Goal: Information Seeking & Learning: Check status

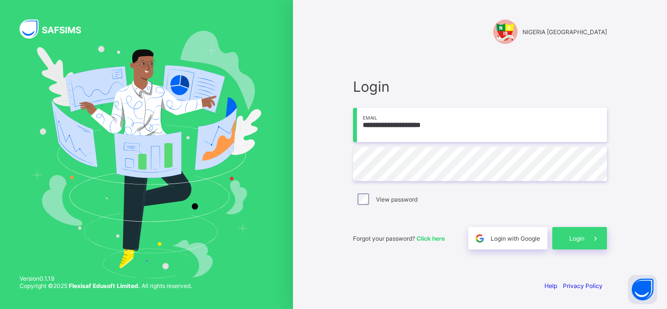
click at [570, 232] on div "Login" at bounding box center [579, 238] width 55 height 22
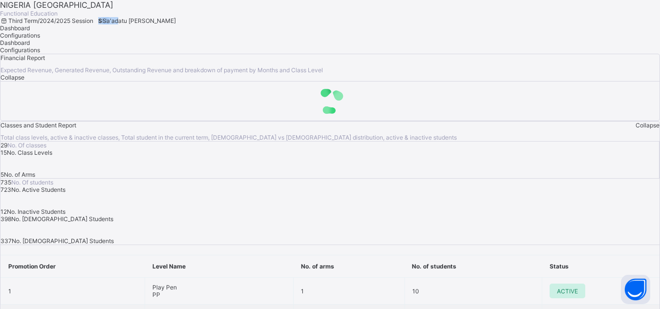
drag, startPoint x: 529, startPoint y: 18, endPoint x: 519, endPoint y: 5, distance: 15.9
click at [519, 5] on div "NIGERIA GHANA INTERNATIONAL SCHOOL Functional Education Third Term / 2024/2025 …" at bounding box center [330, 12] width 660 height 24
drag, startPoint x: 519, startPoint y: 5, endPoint x: 526, endPoint y: 24, distance: 19.6
click at [526, 24] on div "NIGERIA GHANA INTERNATIONAL SCHOOL Functional Education Third Term / 2024/2025 …" at bounding box center [330, 12] width 660 height 24
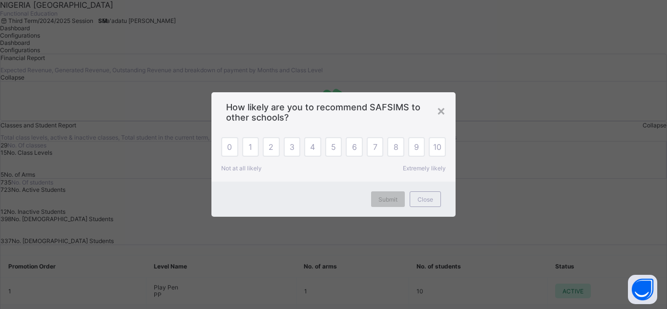
click at [526, 24] on div "× How likely are you to recommend SAFSIMS to other schools? 0 1 2 3 4 5 6 7 8 9…" at bounding box center [333, 154] width 667 height 309
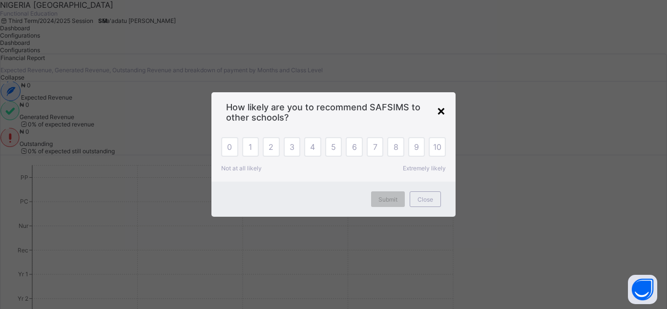
click at [442, 109] on div "×" at bounding box center [441, 110] width 9 height 17
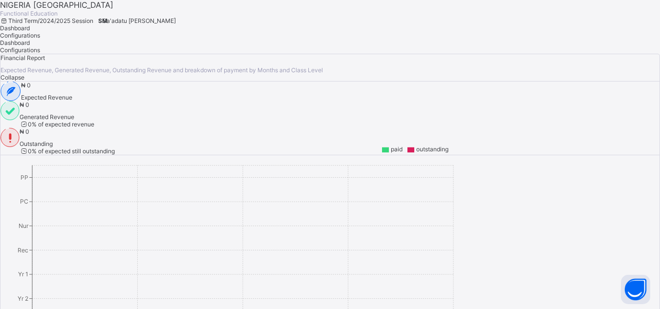
click at [176, 20] on span "Sa'adatu Muhammed" at bounding box center [139, 20] width 73 height 7
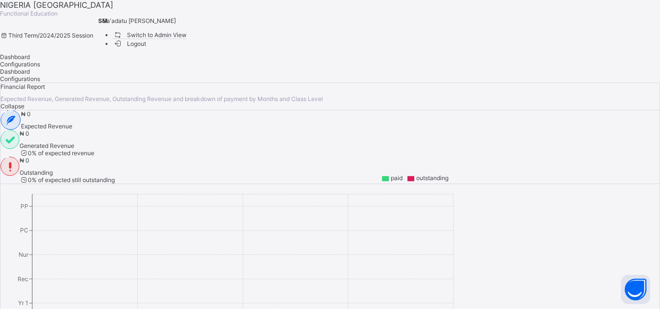
click at [187, 40] on span "Switch to Admin View" at bounding box center [150, 35] width 74 height 10
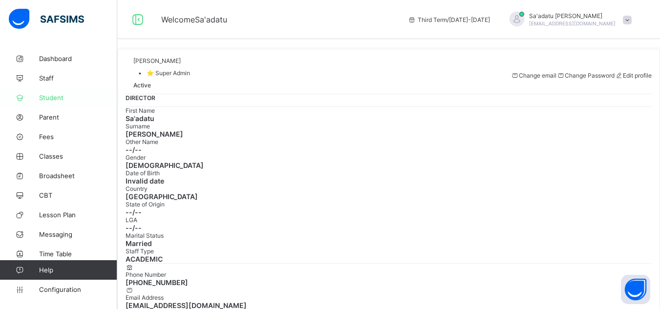
click at [51, 101] on span "Student" at bounding box center [78, 98] width 78 height 8
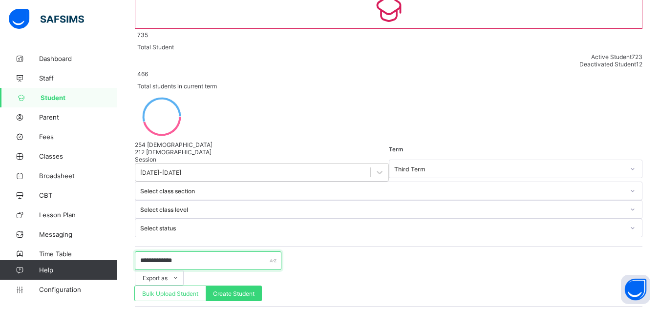
scroll to position [38, 0]
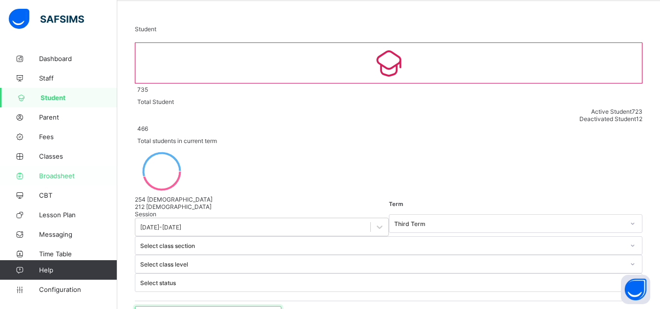
drag, startPoint x: 188, startPoint y: 186, endPoint x: 78, endPoint y: 176, distance: 110.3
type input "****"
click at [59, 157] on span "Classes" at bounding box center [78, 156] width 78 height 8
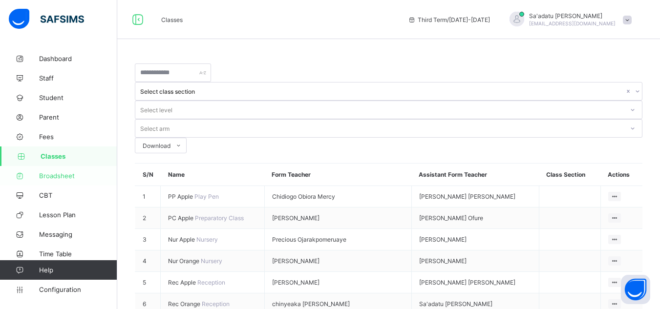
click at [57, 176] on span "Broadsheet" at bounding box center [78, 176] width 78 height 8
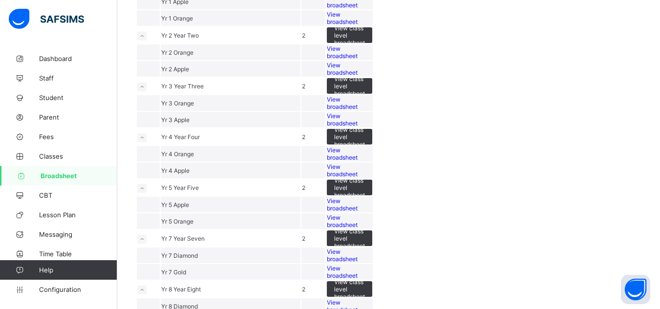
scroll to position [248, 0]
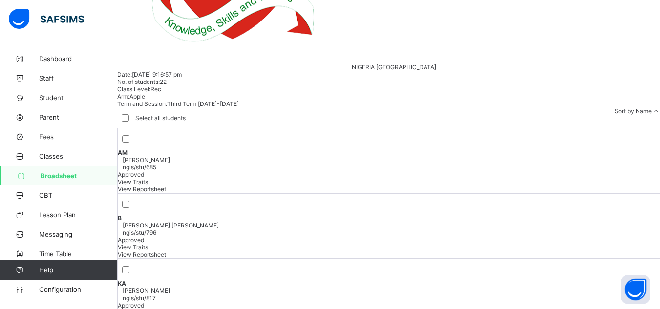
scroll to position [356, 0]
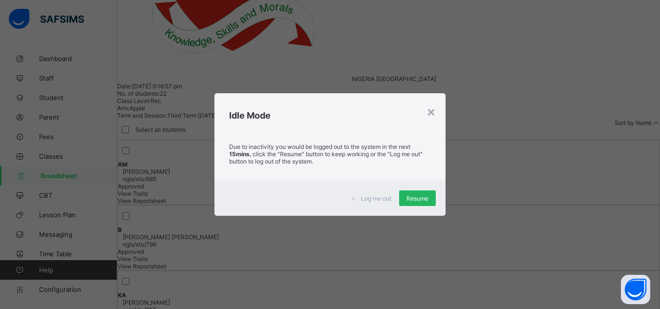
click at [412, 201] on span "Resume" at bounding box center [417, 198] width 22 height 7
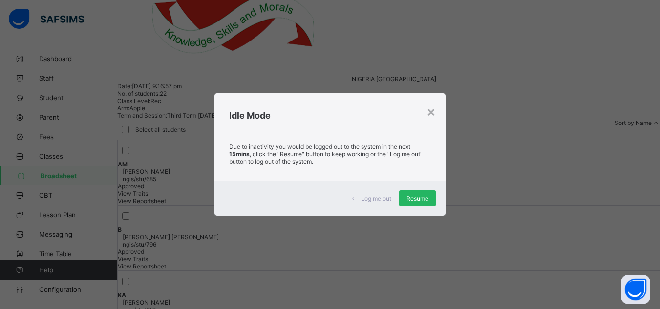
click at [417, 193] on div "Resume" at bounding box center [417, 199] width 37 height 16
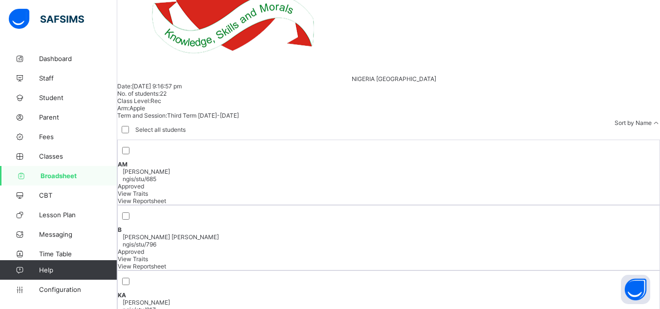
click at [47, 274] on span "Help" at bounding box center [78, 270] width 78 height 8
click at [629, 286] on button "Open asap" at bounding box center [635, 289] width 29 height 29
click at [638, 290] on button "Open asap" at bounding box center [635, 289] width 29 height 29
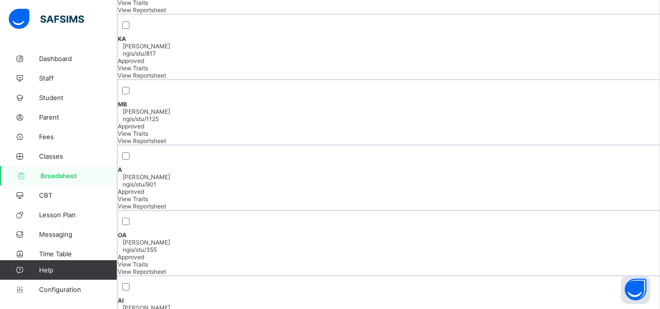
scroll to position [632, 0]
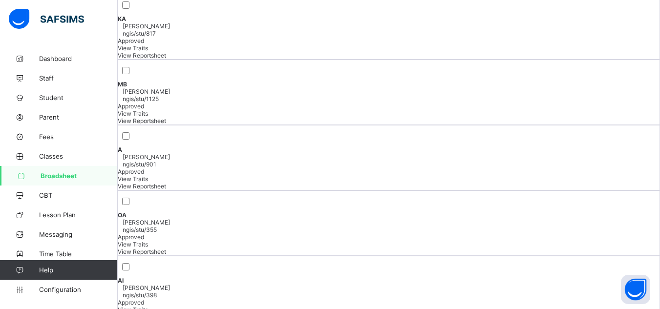
click at [49, 269] on span "Help" at bounding box center [78, 270] width 78 height 8
click at [21, 267] on icon at bounding box center [19, 270] width 39 height 7
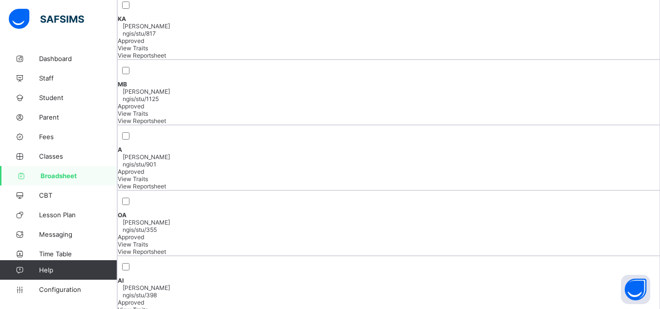
click at [39, 266] on link "Help" at bounding box center [58, 270] width 117 height 20
click at [51, 16] on img at bounding box center [46, 19] width 75 height 21
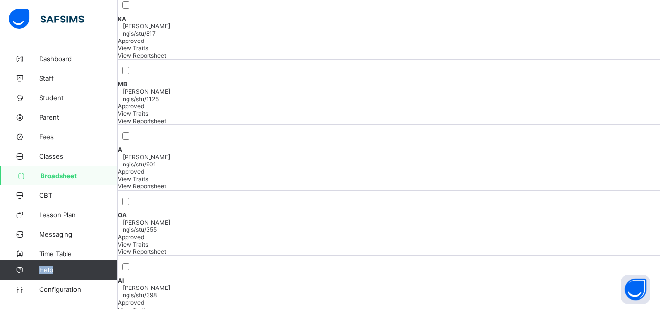
click at [61, 17] on img at bounding box center [46, 19] width 75 height 21
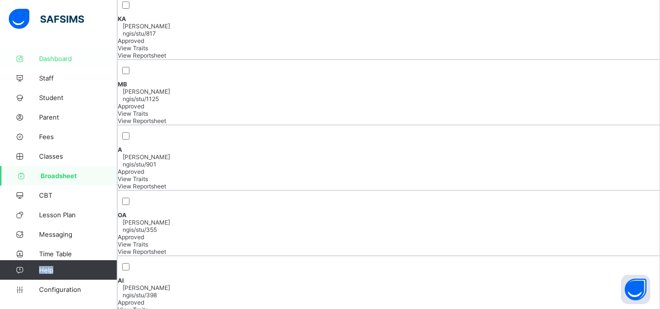
click at [51, 57] on span "Dashboard" at bounding box center [78, 59] width 78 height 8
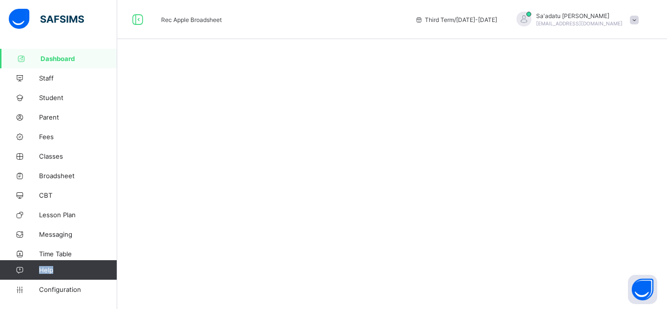
click at [87, 276] on link "Help" at bounding box center [58, 270] width 117 height 20
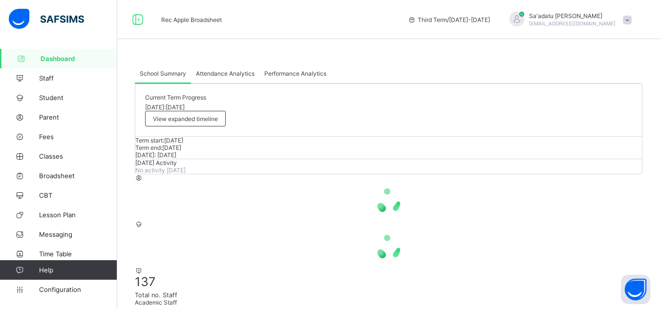
click at [87, 276] on link "Help" at bounding box center [58, 270] width 117 height 20
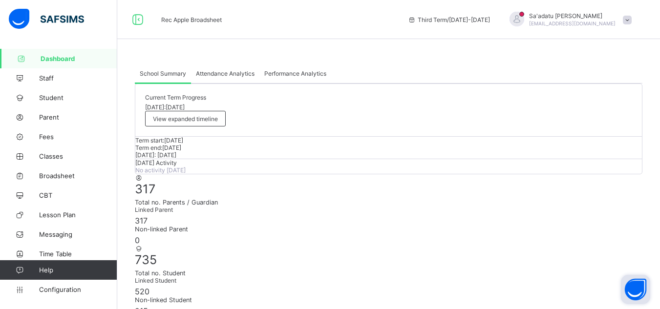
click at [629, 287] on button "Open asap" at bounding box center [635, 289] width 29 height 29
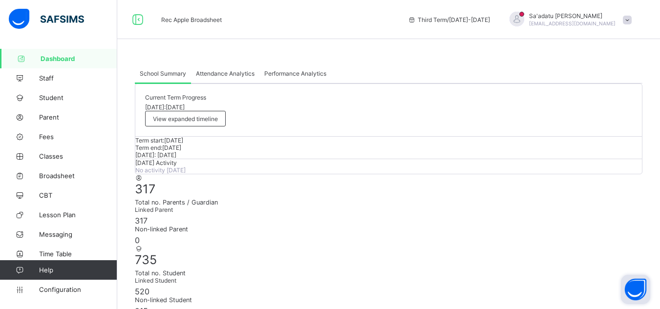
drag, startPoint x: 629, startPoint y: 287, endPoint x: 640, endPoint y: 281, distance: 12.9
click at [640, 281] on button "Open asap" at bounding box center [635, 289] width 29 height 29
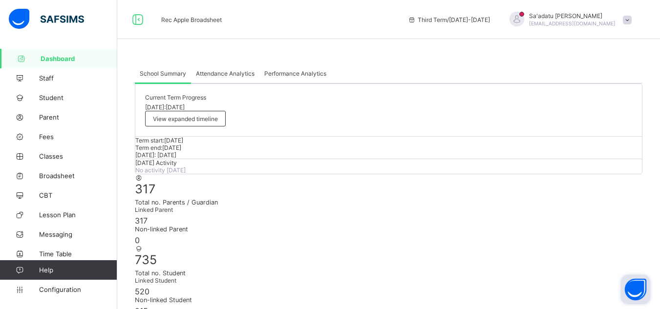
click at [640, 281] on button "Open asap" at bounding box center [635, 289] width 29 height 29
click at [52, 294] on link "Configuration" at bounding box center [58, 290] width 117 height 20
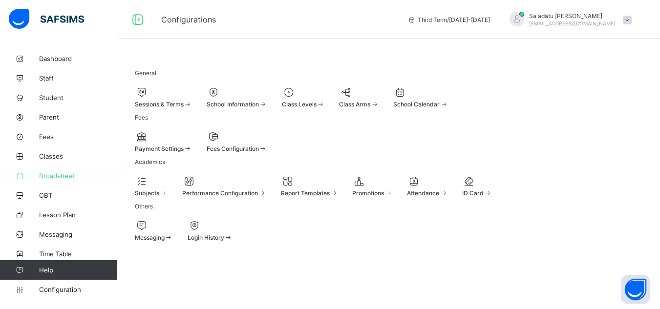
click at [58, 177] on span "Broadsheet" at bounding box center [78, 176] width 78 height 8
